Goal: Task Accomplishment & Management: Manage account settings

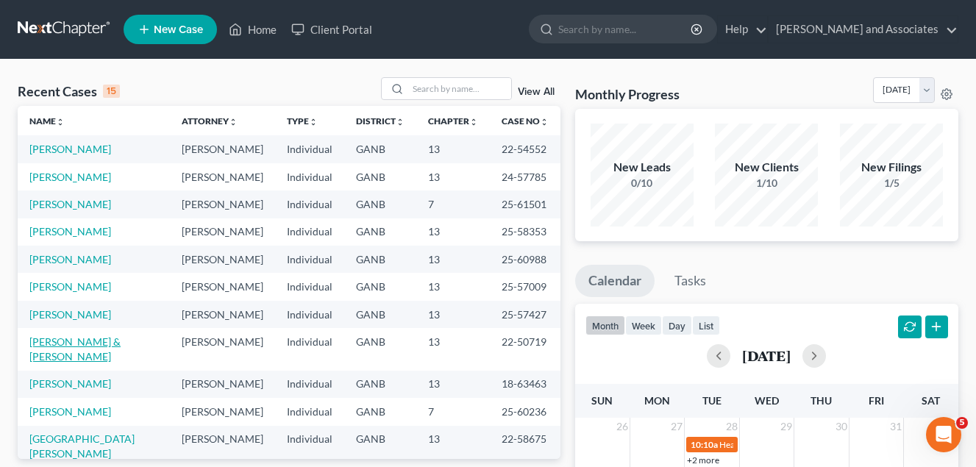
click at [83, 346] on link "[PERSON_NAME] & [PERSON_NAME]" at bounding box center [74, 348] width 91 height 27
click at [83, 344] on link "[PERSON_NAME] & [PERSON_NAME]" at bounding box center [74, 348] width 91 height 27
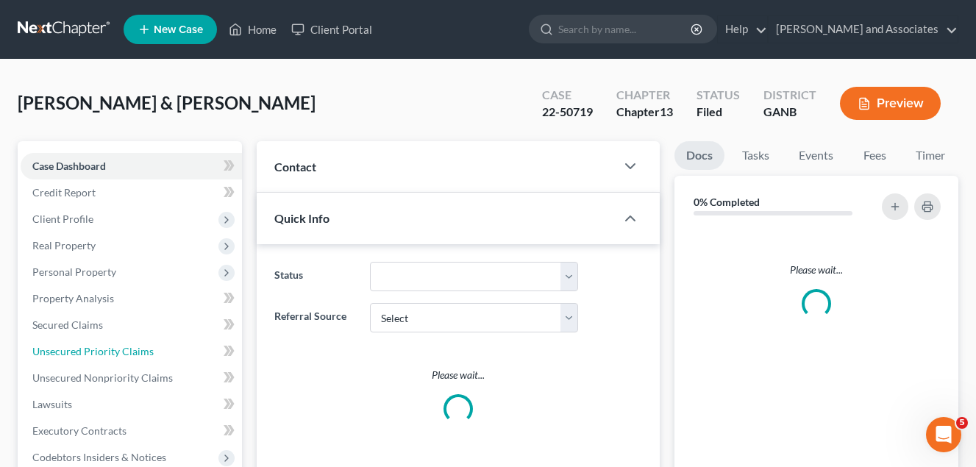
click at [96, 342] on link "Unsecured Priority Claims" at bounding box center [131, 351] width 221 height 26
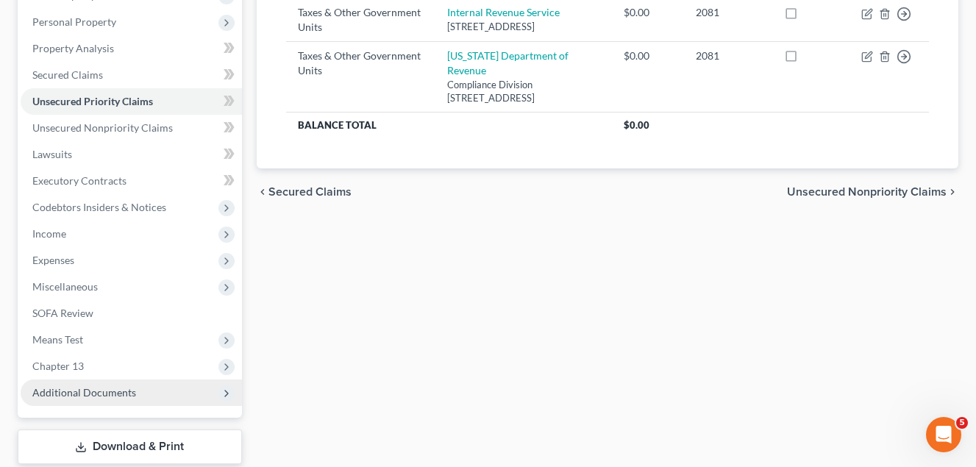
scroll to position [341, 0]
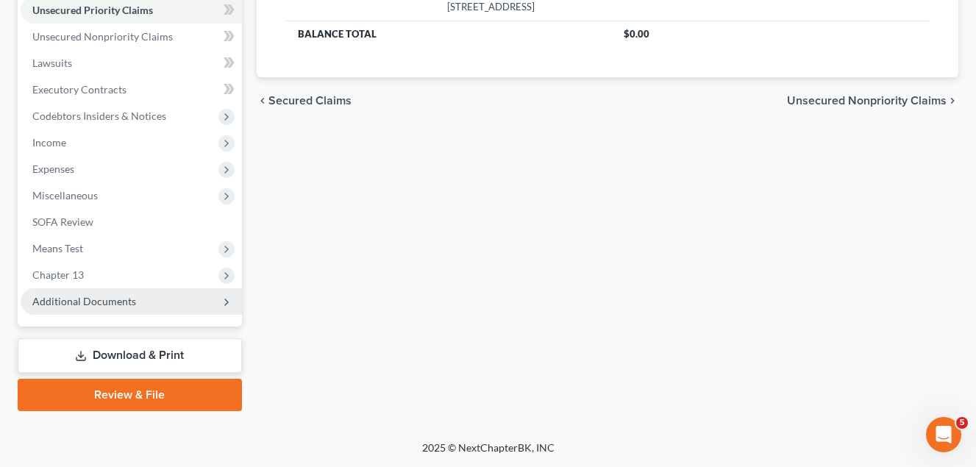
click at [126, 302] on span "Additional Documents" at bounding box center [84, 301] width 104 height 13
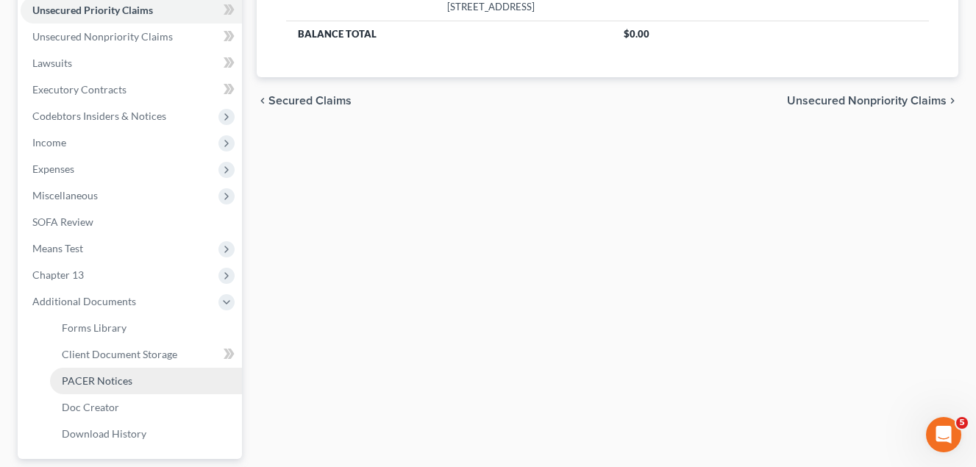
click at [100, 384] on span "PACER Notices" at bounding box center [97, 380] width 71 height 13
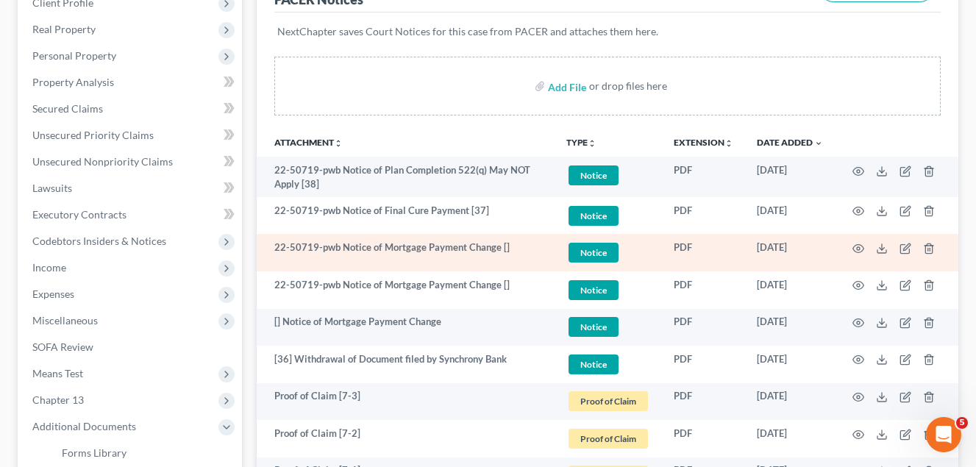
scroll to position [221, 0]
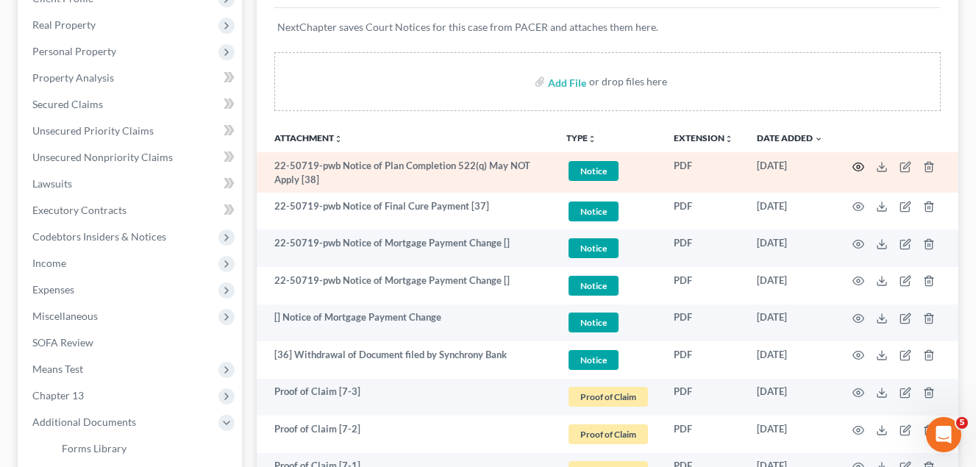
click at [860, 166] on circle "button" at bounding box center [858, 166] width 3 height 3
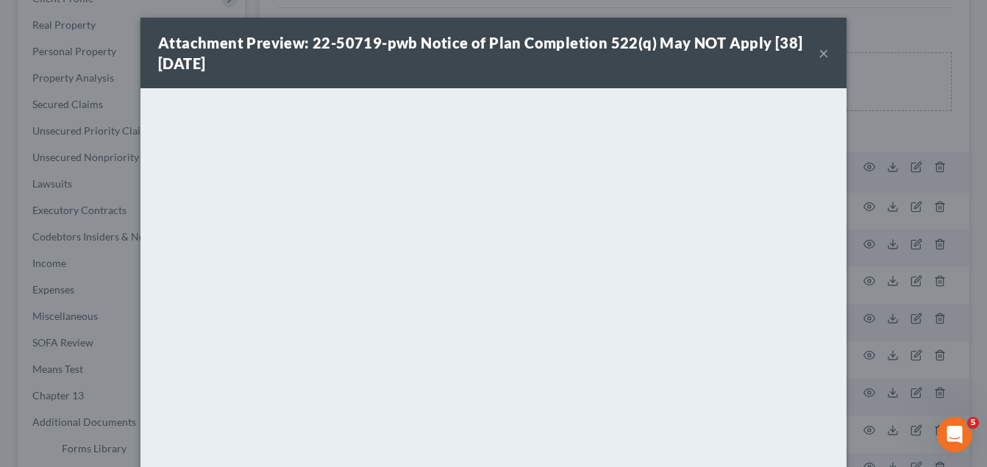
click at [819, 53] on button "×" at bounding box center [824, 53] width 10 height 18
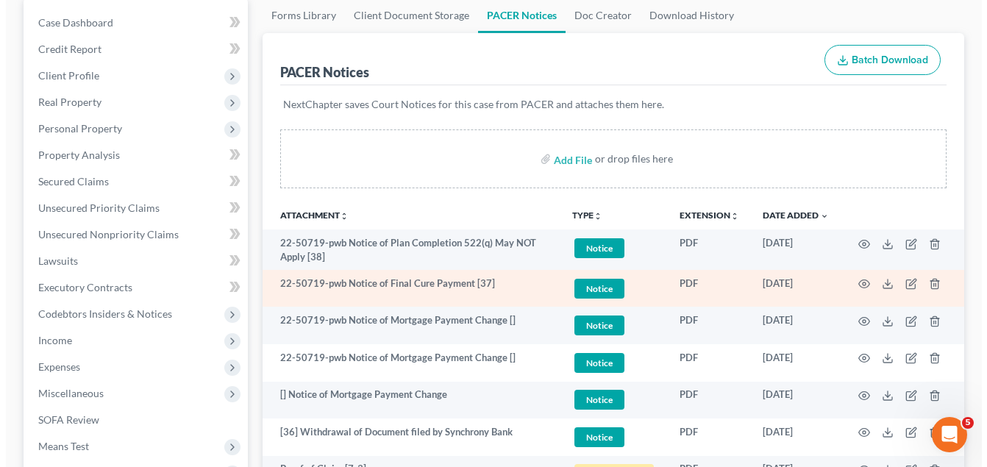
scroll to position [147, 0]
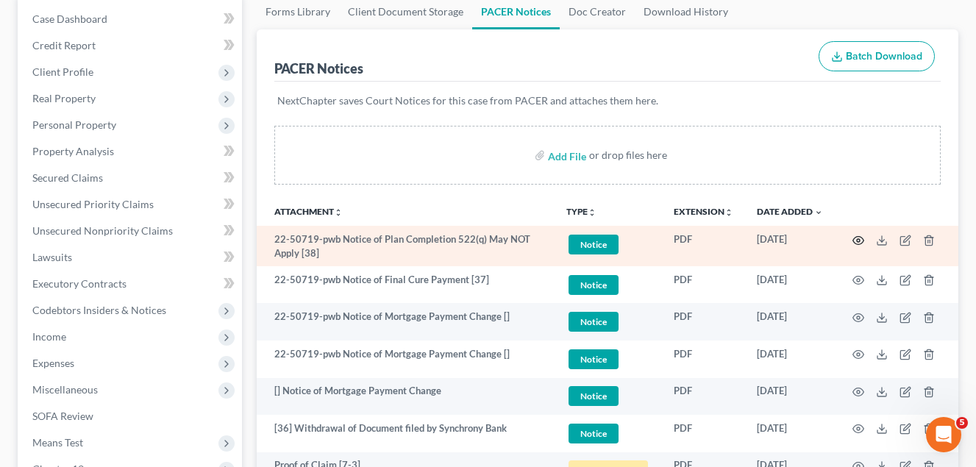
click at [859, 238] on icon "button" at bounding box center [858, 241] width 12 height 12
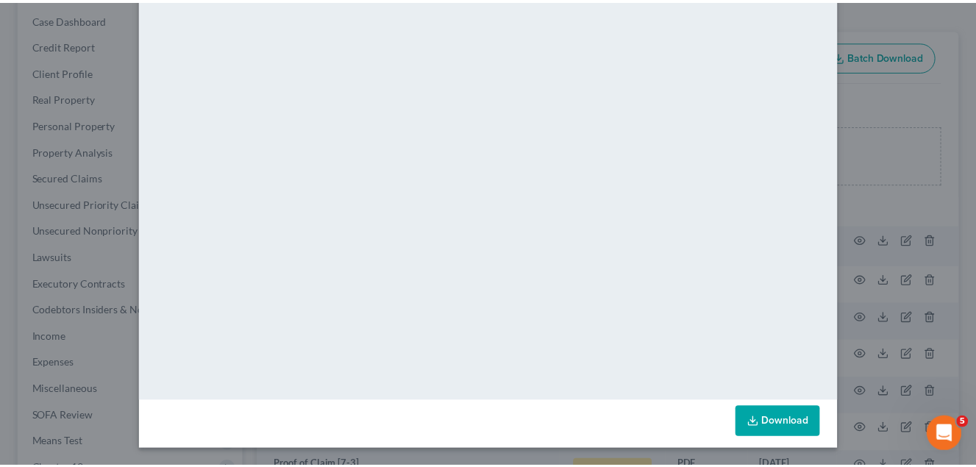
scroll to position [0, 0]
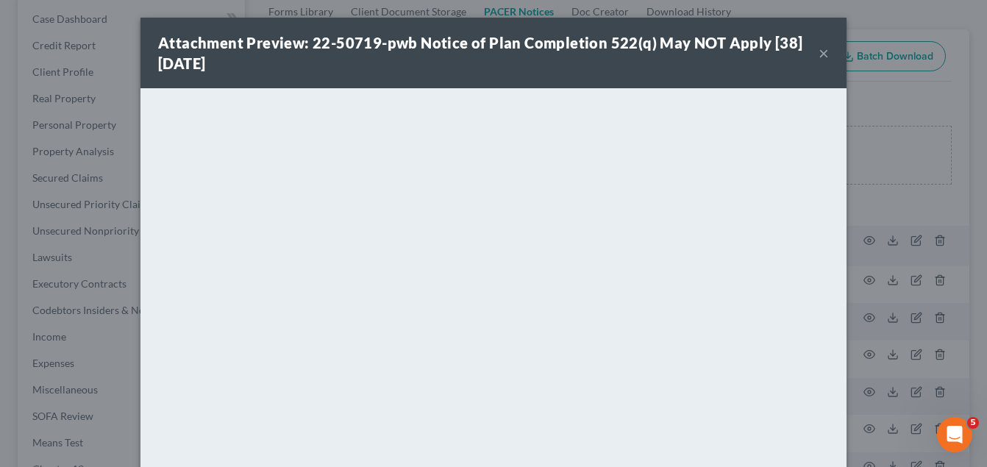
click at [819, 53] on button "×" at bounding box center [824, 53] width 10 height 18
